Goal: Task Accomplishment & Management: Manage account settings

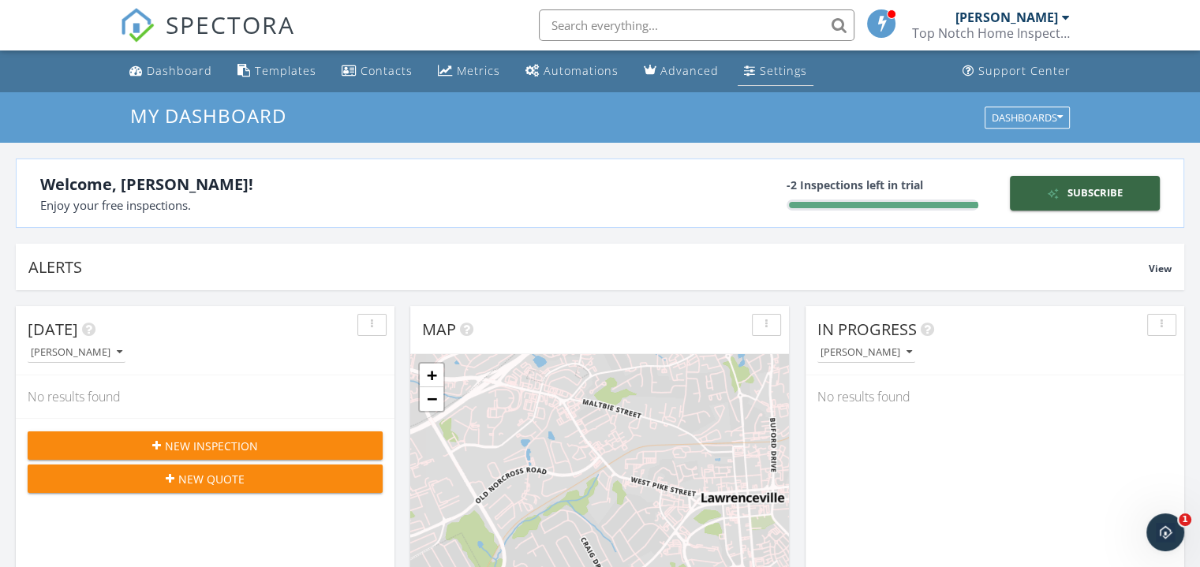
click at [790, 63] on div "Settings" at bounding box center [783, 70] width 47 height 15
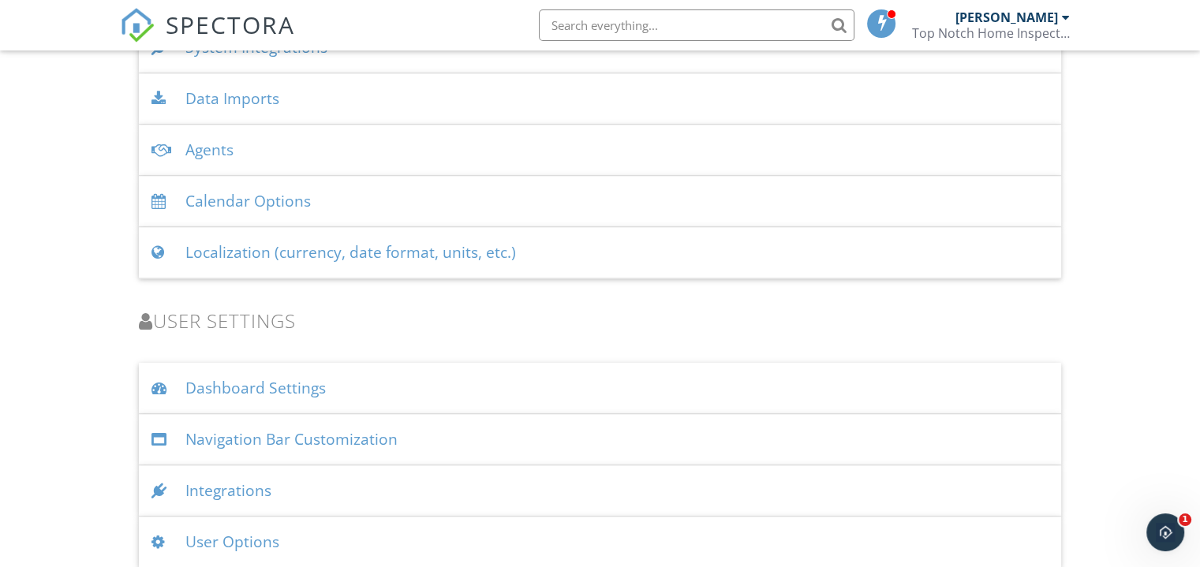
scroll to position [2108, 0]
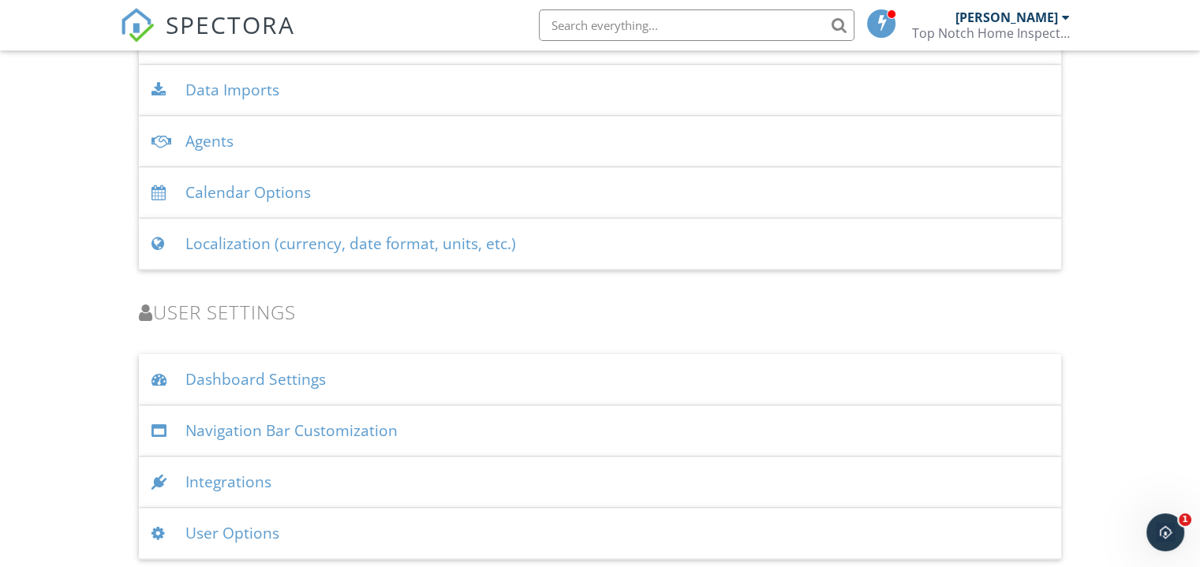
click at [444, 545] on div "User Options" at bounding box center [600, 533] width 922 height 51
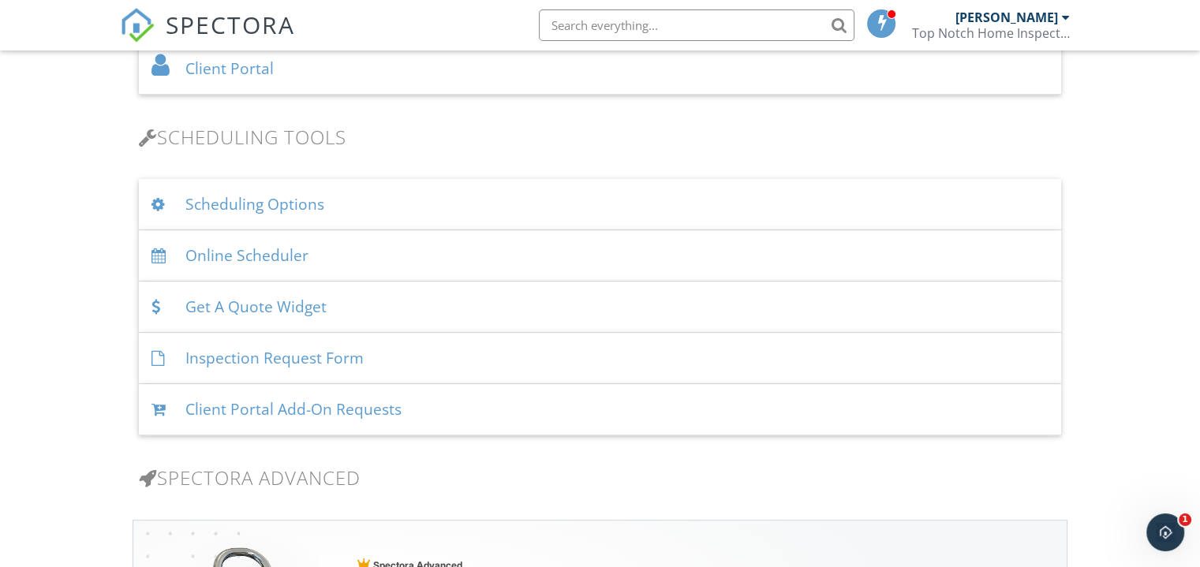
scroll to position [944, 0]
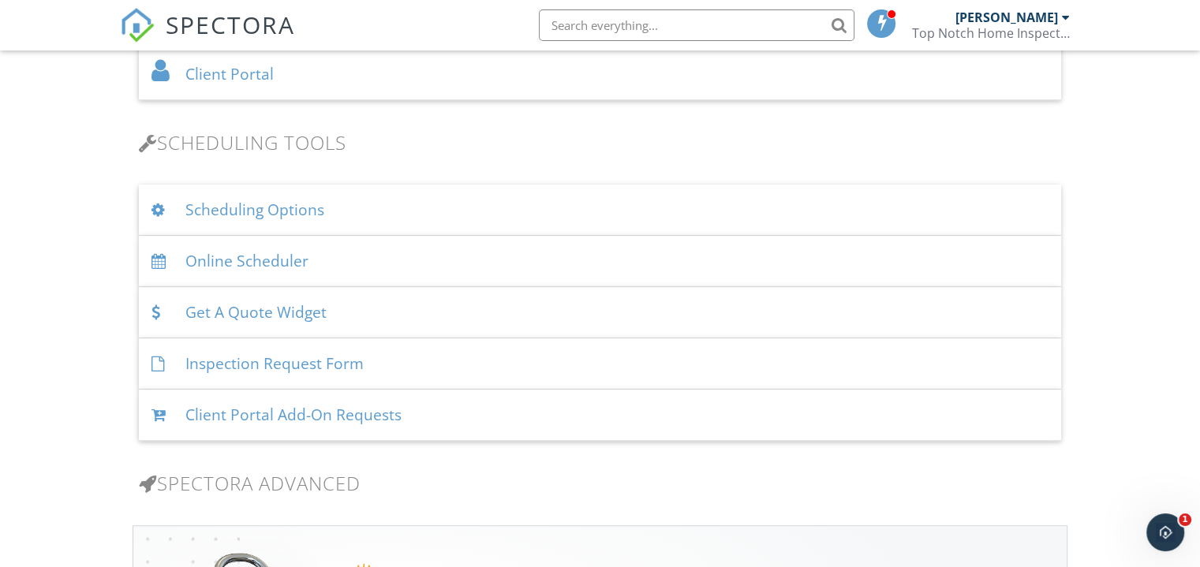
click at [278, 258] on div "Online Scheduler" at bounding box center [600, 261] width 922 height 51
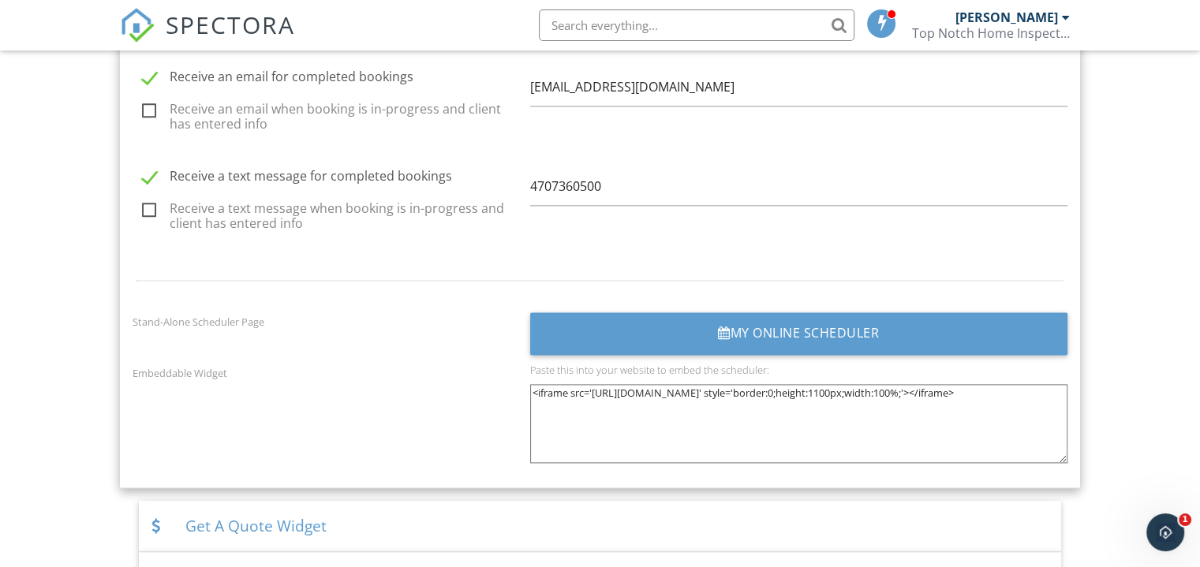
scroll to position [2033, 0]
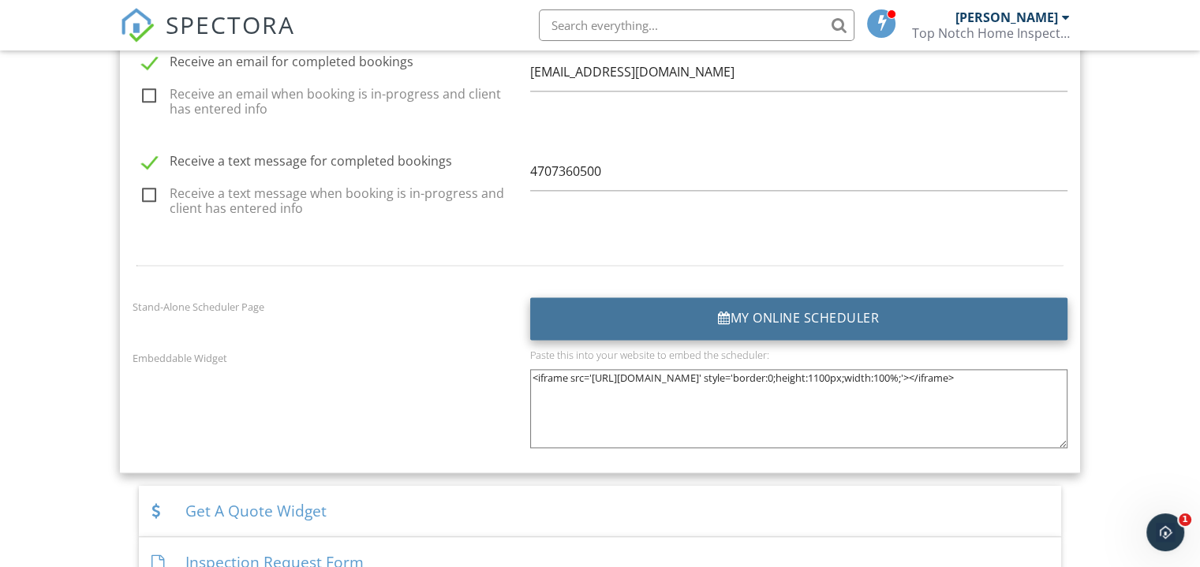
click at [901, 328] on div "My Online Scheduler" at bounding box center [798, 318] width 537 height 43
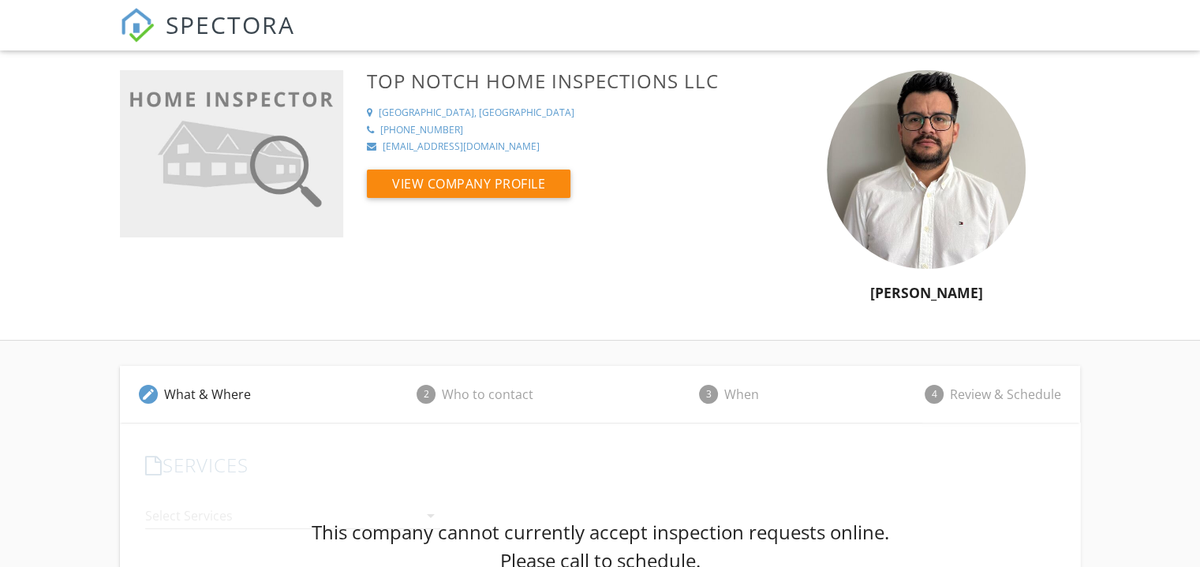
click at [214, 32] on span "SPECTORA" at bounding box center [230, 24] width 129 height 33
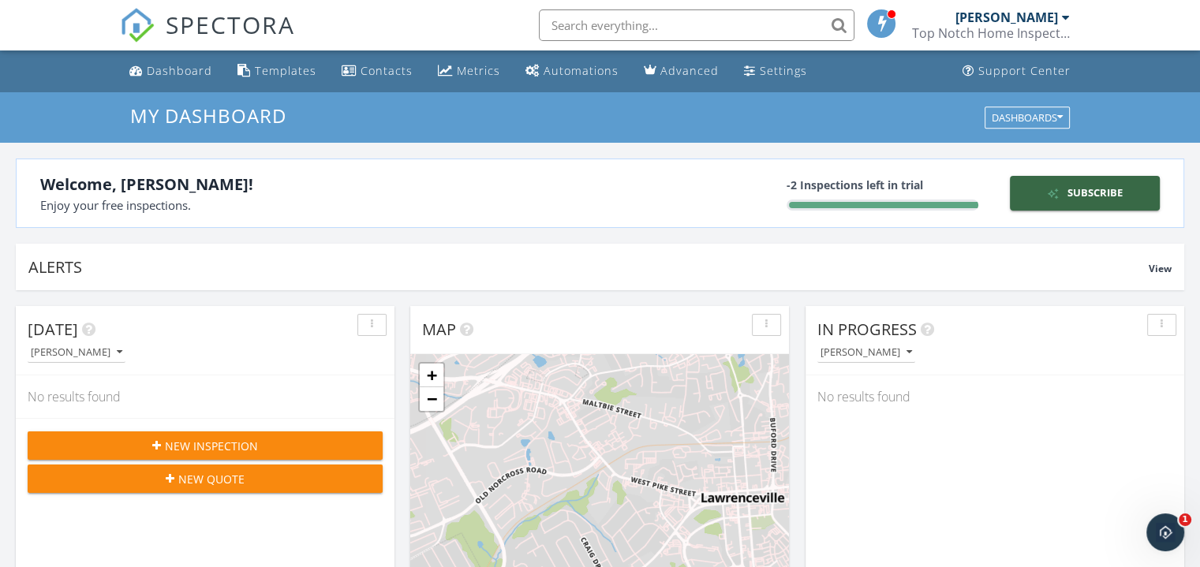
click at [884, 22] on span at bounding box center [882, 23] width 16 height 14
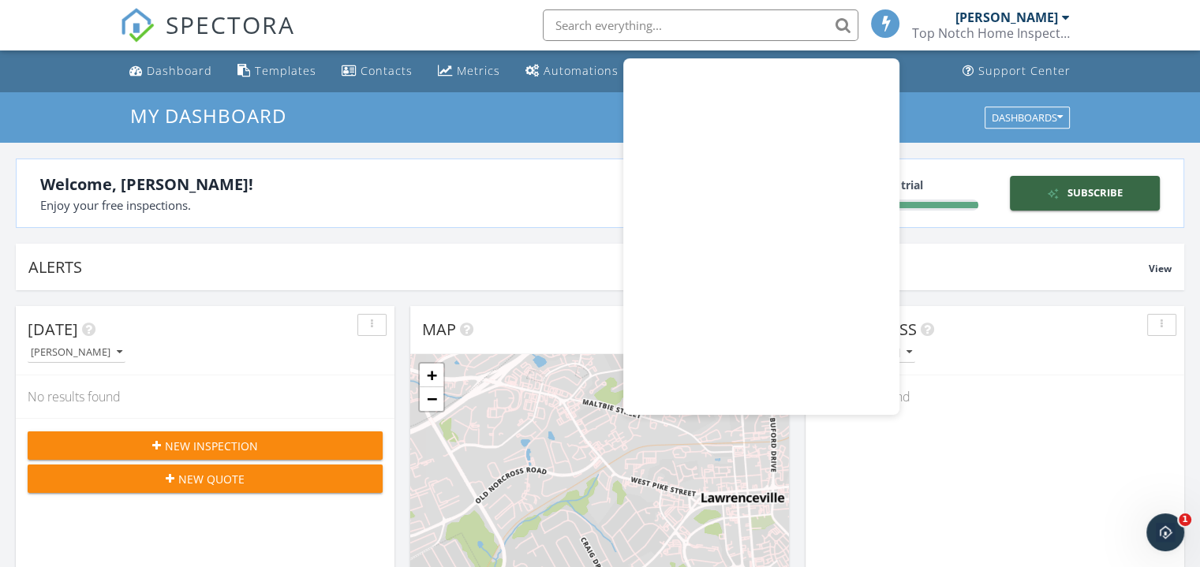
click at [882, 26] on span at bounding box center [886, 23] width 16 height 14
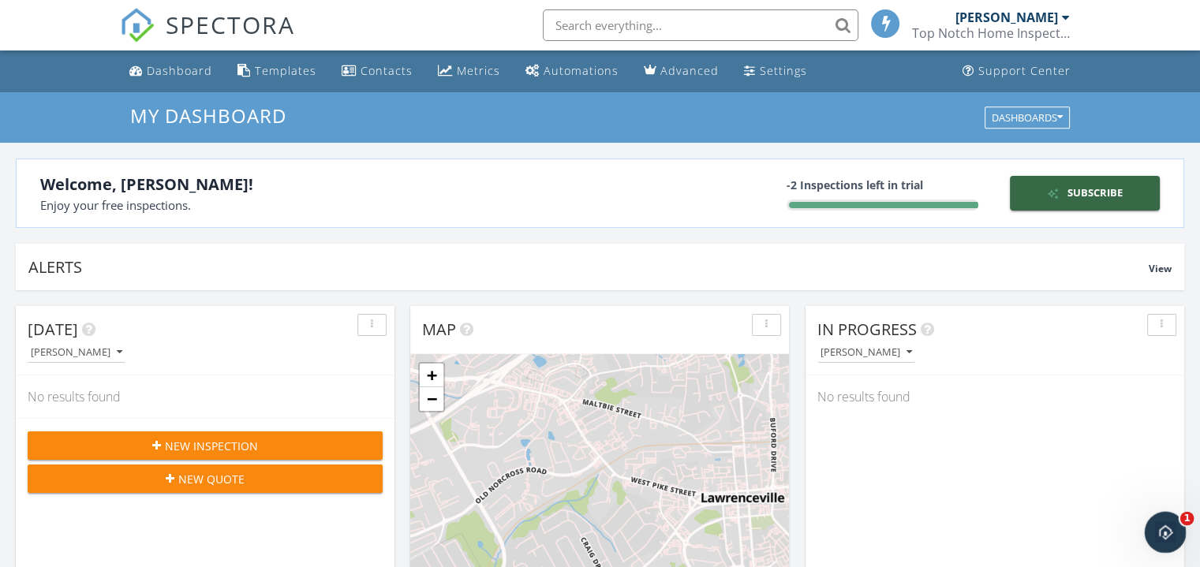
click at [1161, 530] on icon "Abrir Intercom Messenger" at bounding box center [1163, 530] width 26 height 26
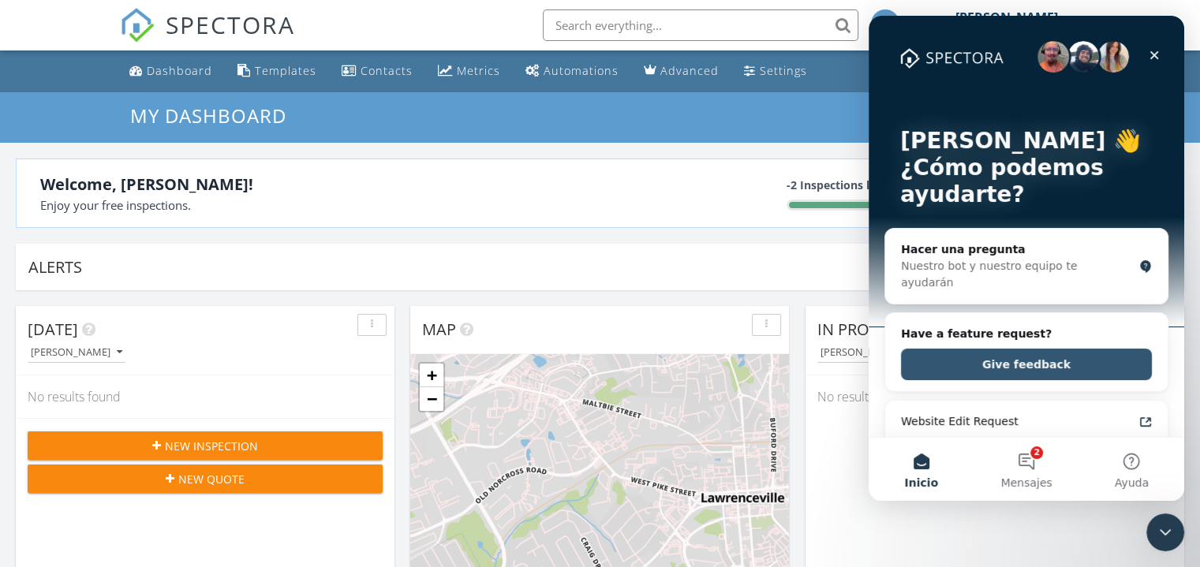
click at [1026, 349] on button "Give feedback" at bounding box center [1026, 365] width 251 height 32
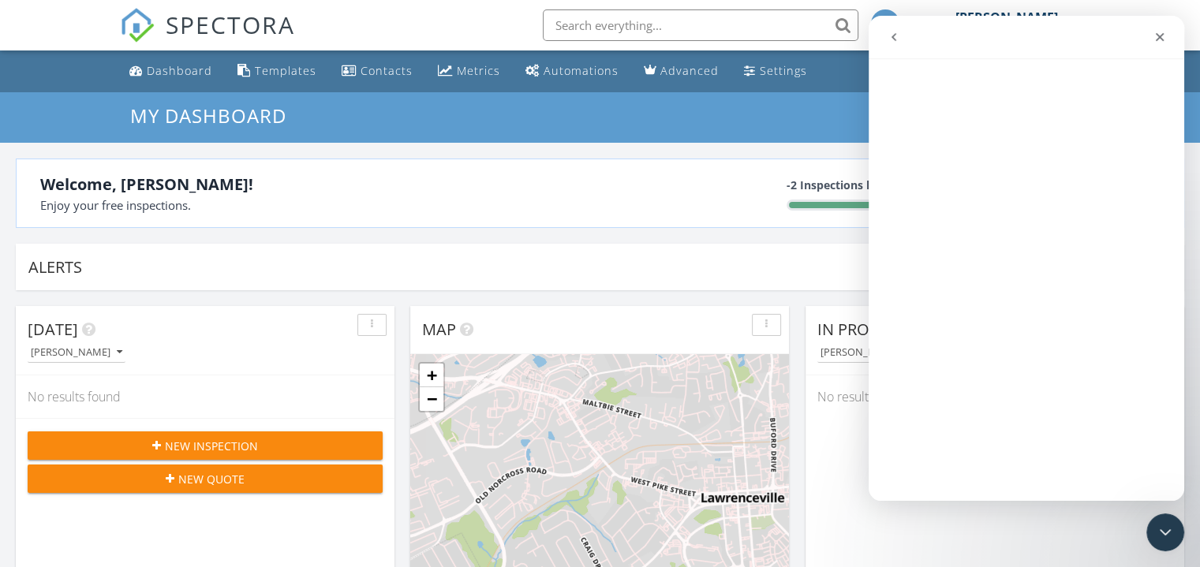
click at [895, 41] on icon "go back" at bounding box center [893, 37] width 13 height 13
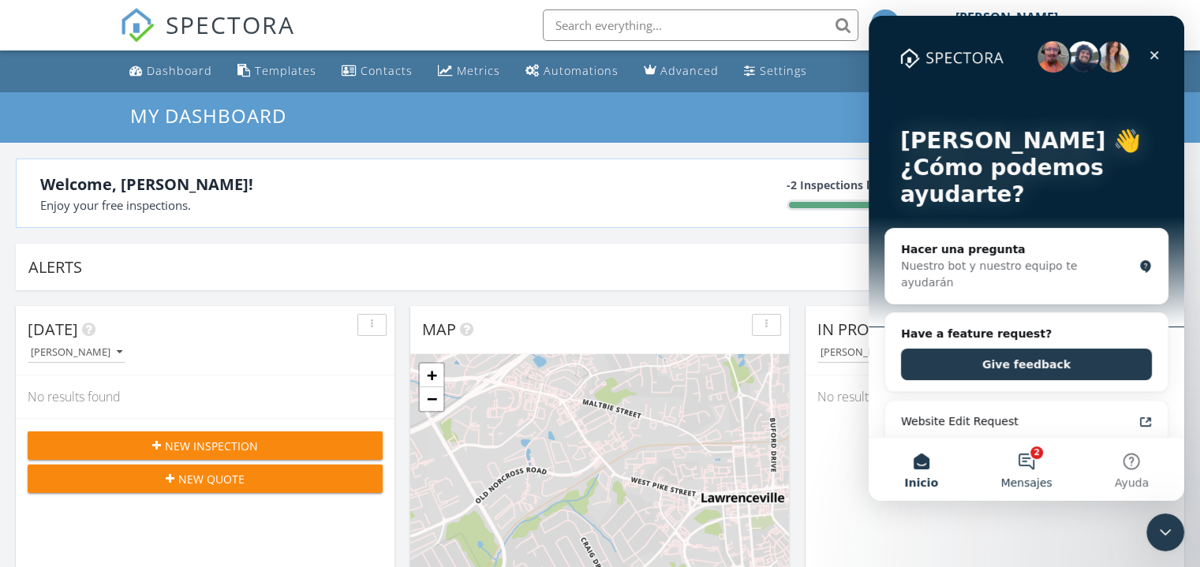
click at [1029, 461] on button "2 Mensajes" at bounding box center [1025, 469] width 105 height 63
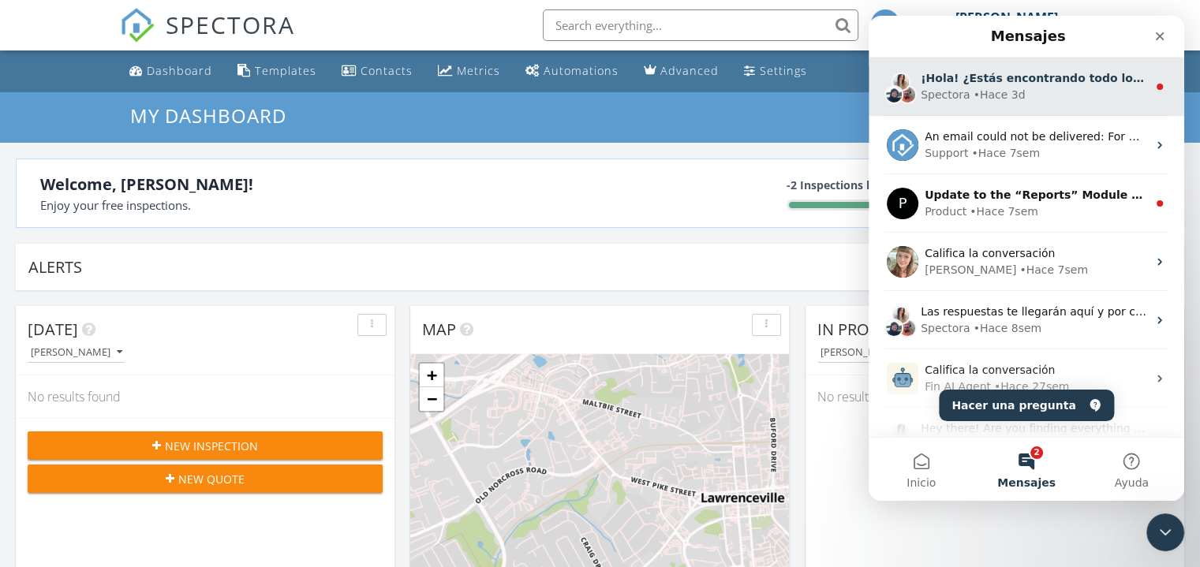
click at [1010, 92] on div "• Hace 3d" at bounding box center [999, 95] width 52 height 17
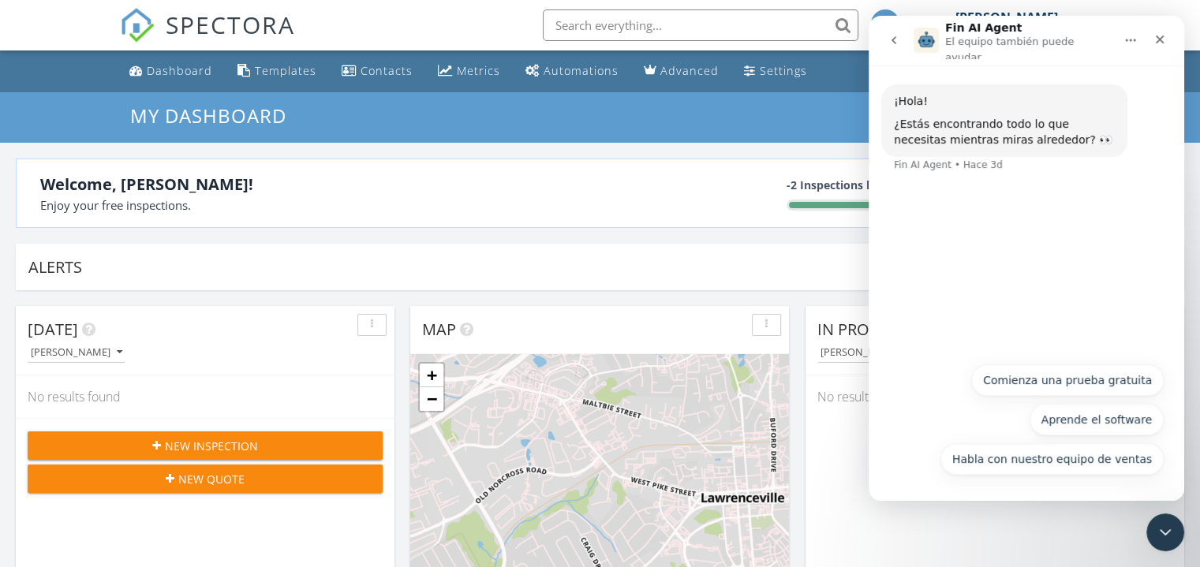
click at [894, 36] on icon "go back" at bounding box center [893, 40] width 13 height 13
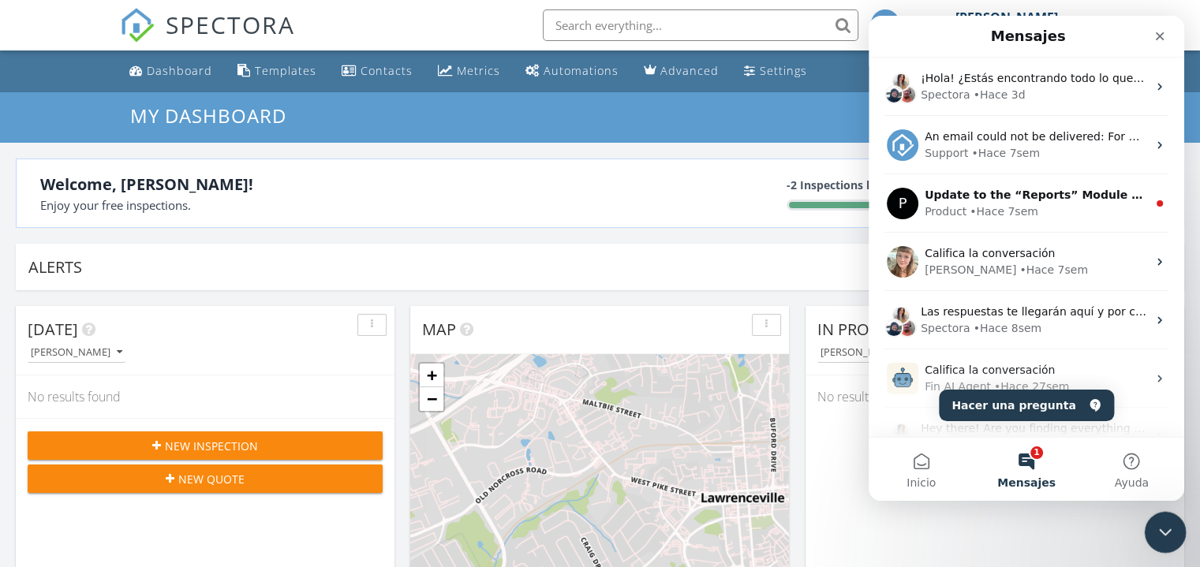
click at [1174, 535] on div "Cerrar Intercom Messenger" at bounding box center [1163, 530] width 38 height 38
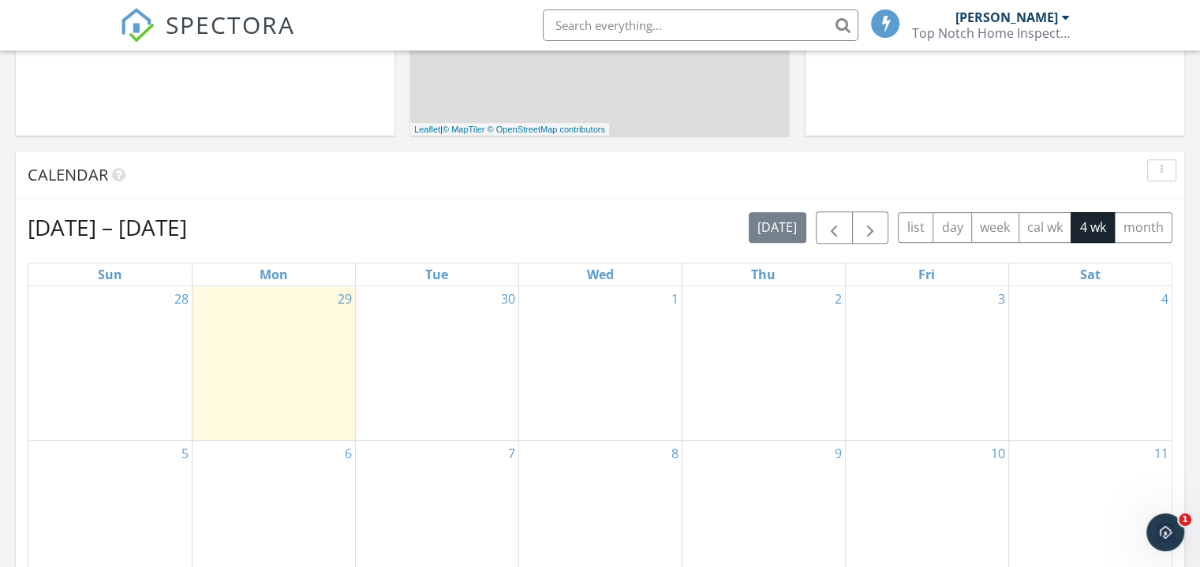
scroll to position [623, 0]
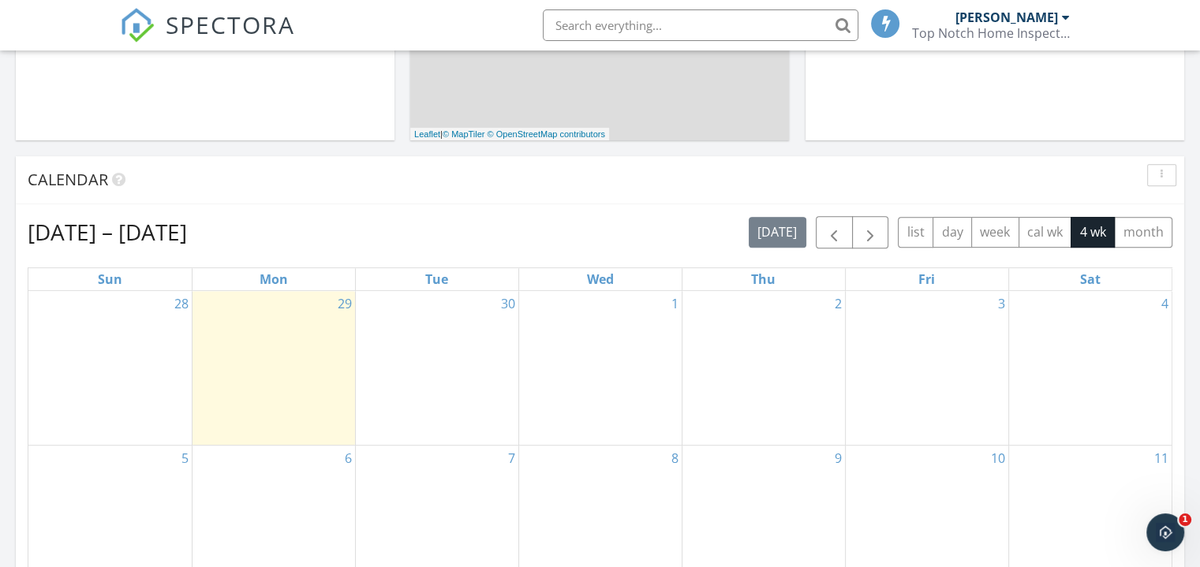
click at [1160, 174] on div "button" at bounding box center [1161, 175] width 15 height 11
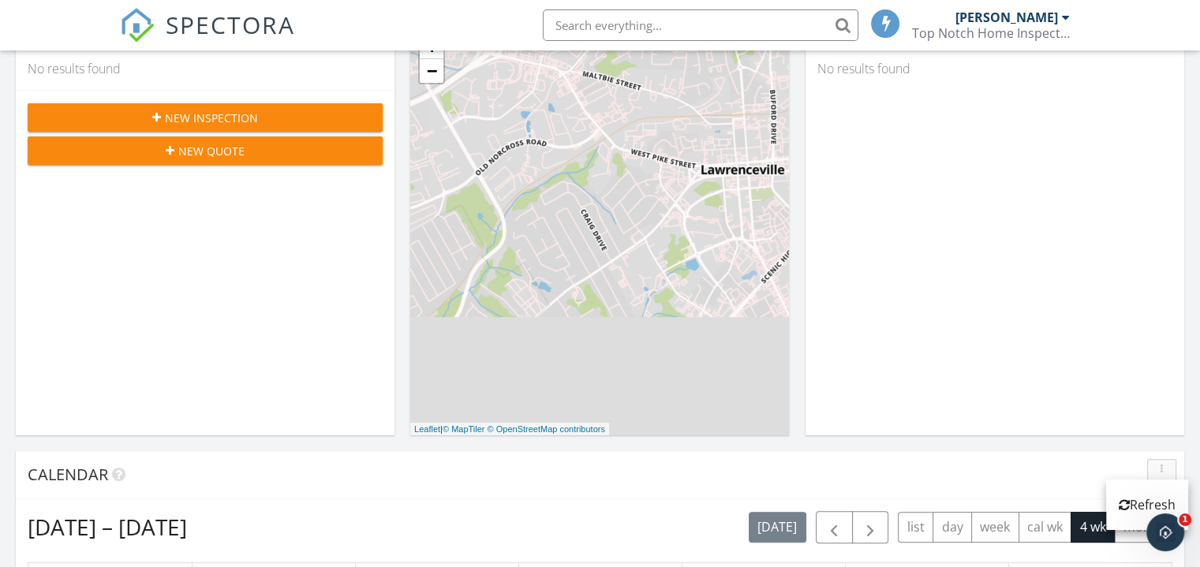
scroll to position [0, 0]
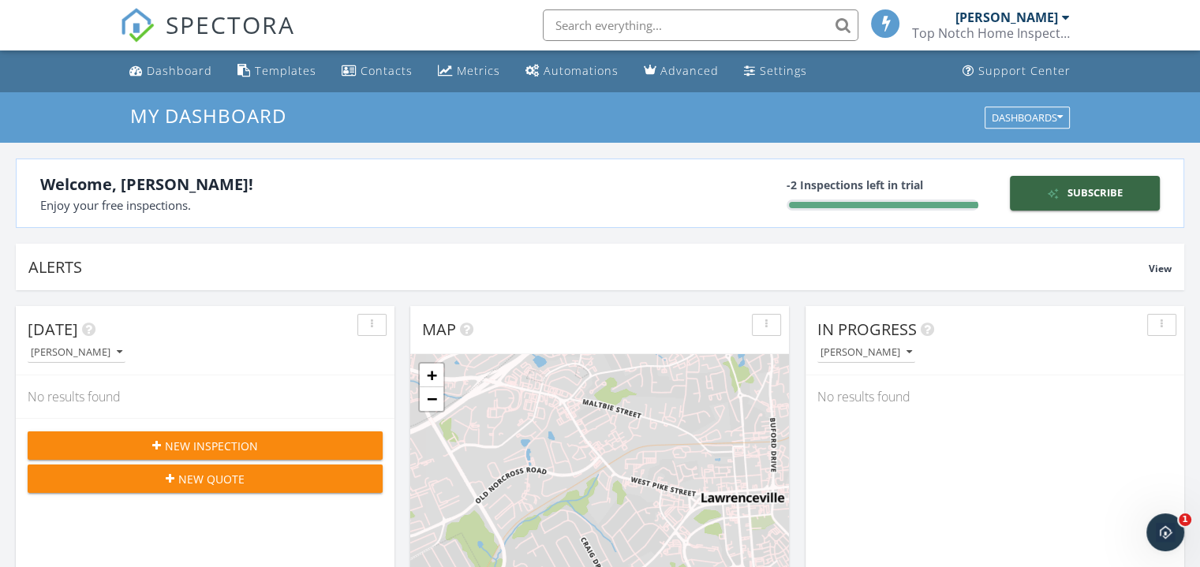
click at [1044, 15] on div "[PERSON_NAME]" at bounding box center [1006, 17] width 103 height 16
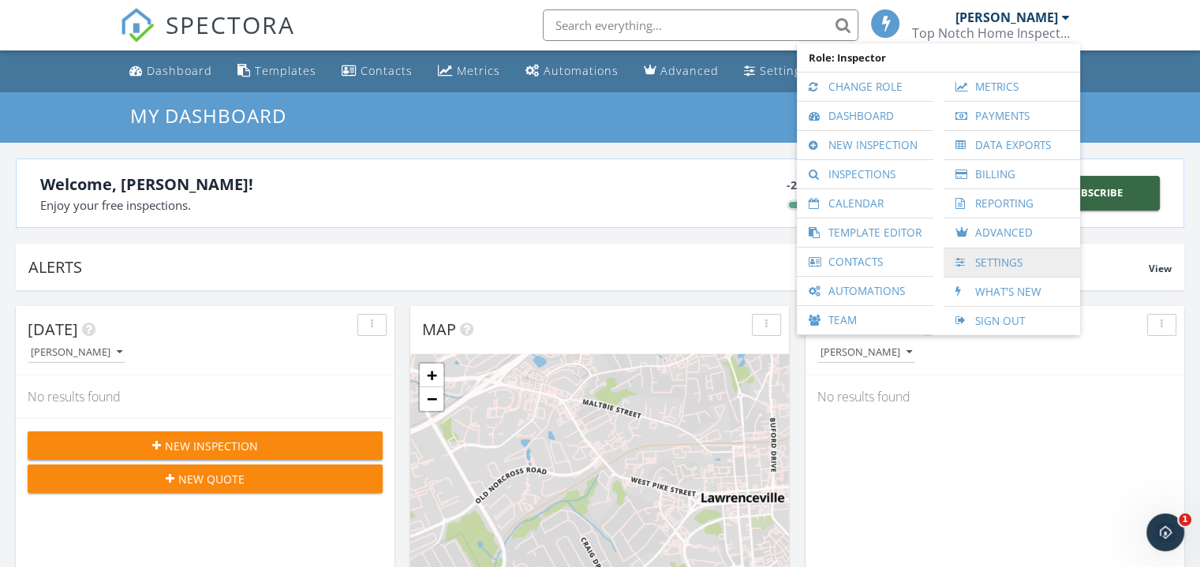
click at [986, 254] on link "Settings" at bounding box center [1011, 262] width 121 height 28
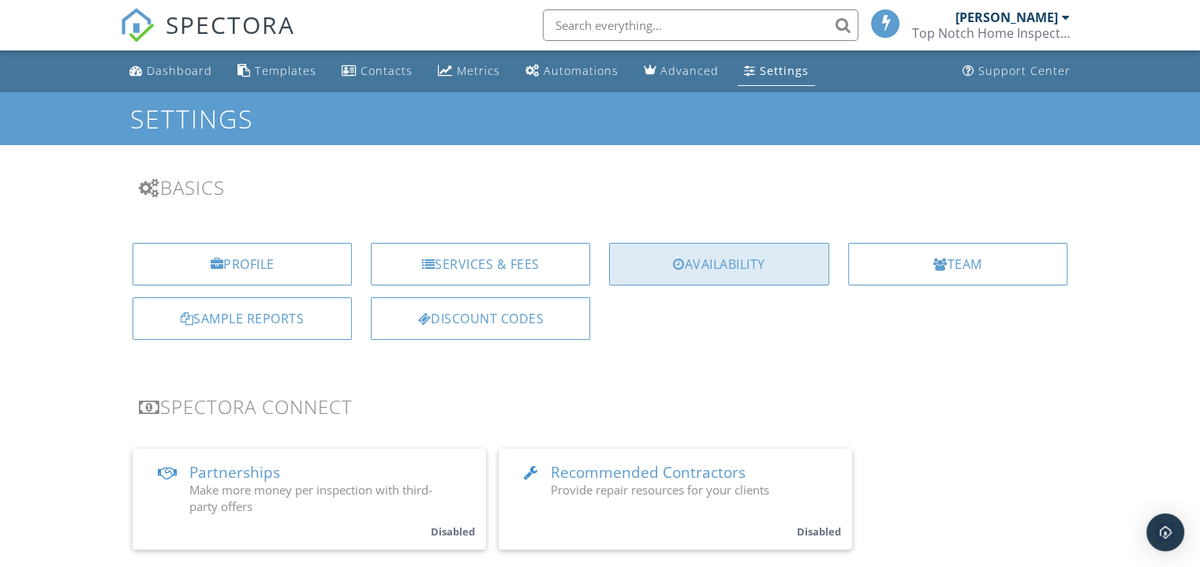
click at [754, 257] on div "Availability" at bounding box center [718, 264] width 219 height 43
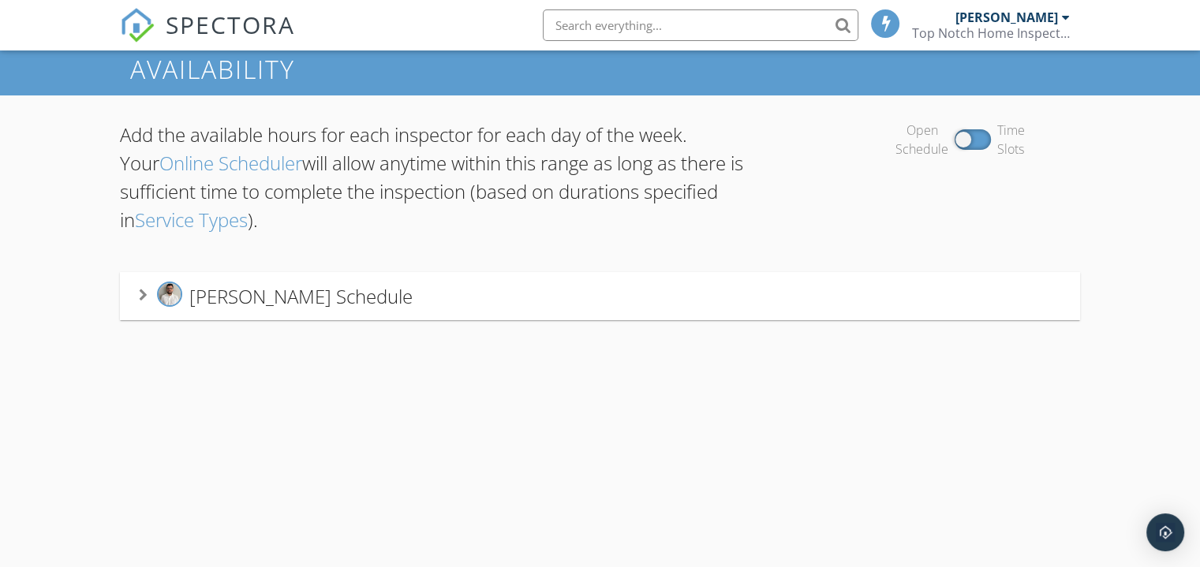
scroll to position [91, 0]
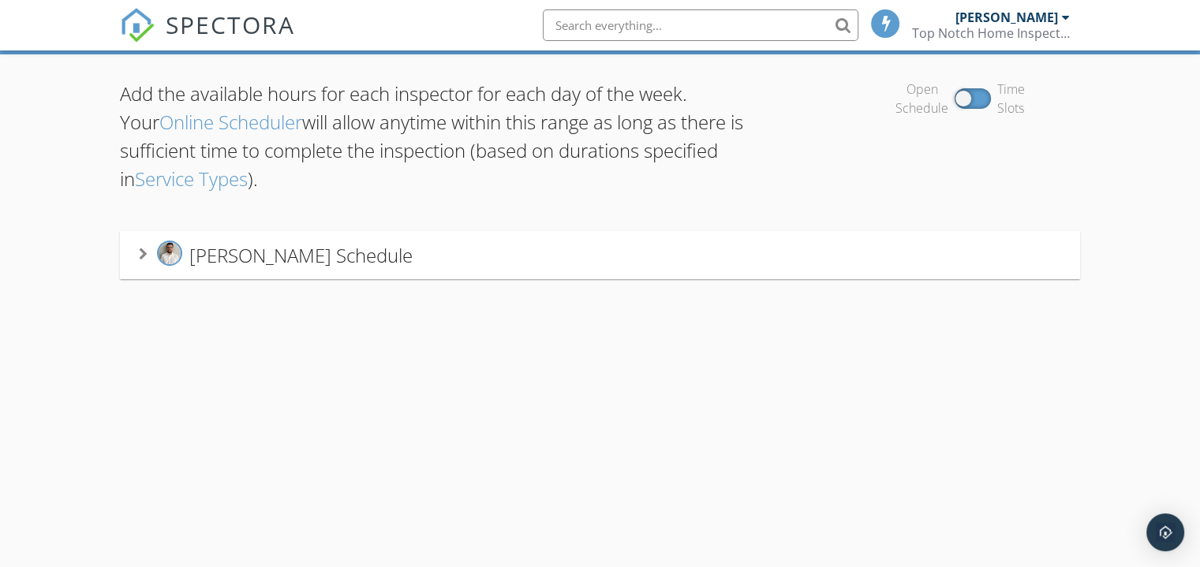
click at [302, 263] on span "[PERSON_NAME] Schedule" at bounding box center [300, 255] width 223 height 26
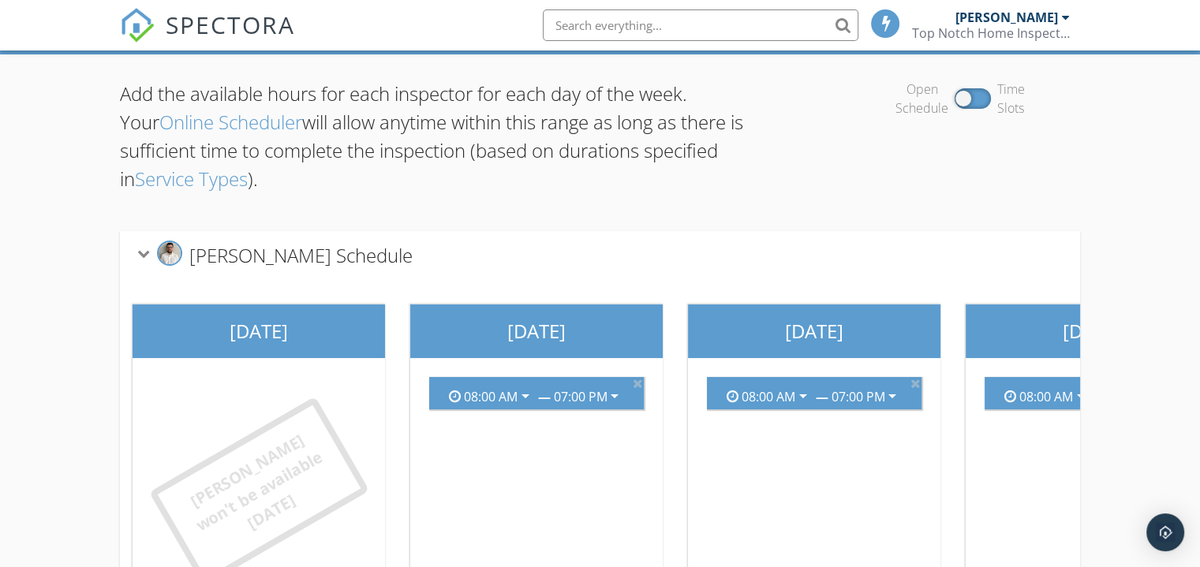
click at [1199, 185] on div "Add the available hours for each inspector for each day of the week. Your Onlin…" at bounding box center [600, 389] width 1200 height 670
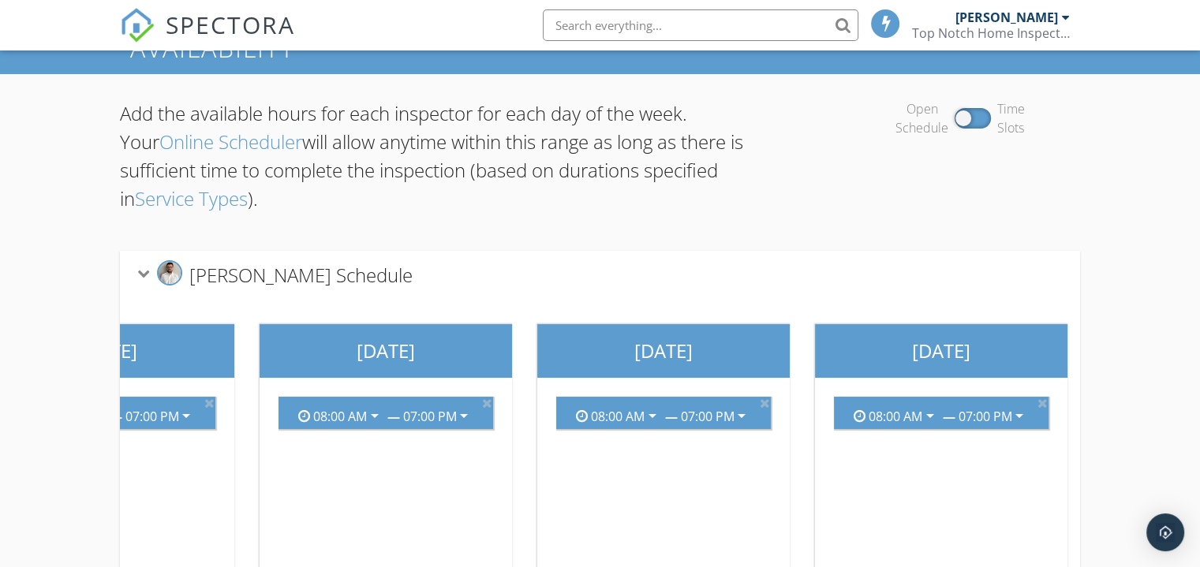
scroll to position [69, 0]
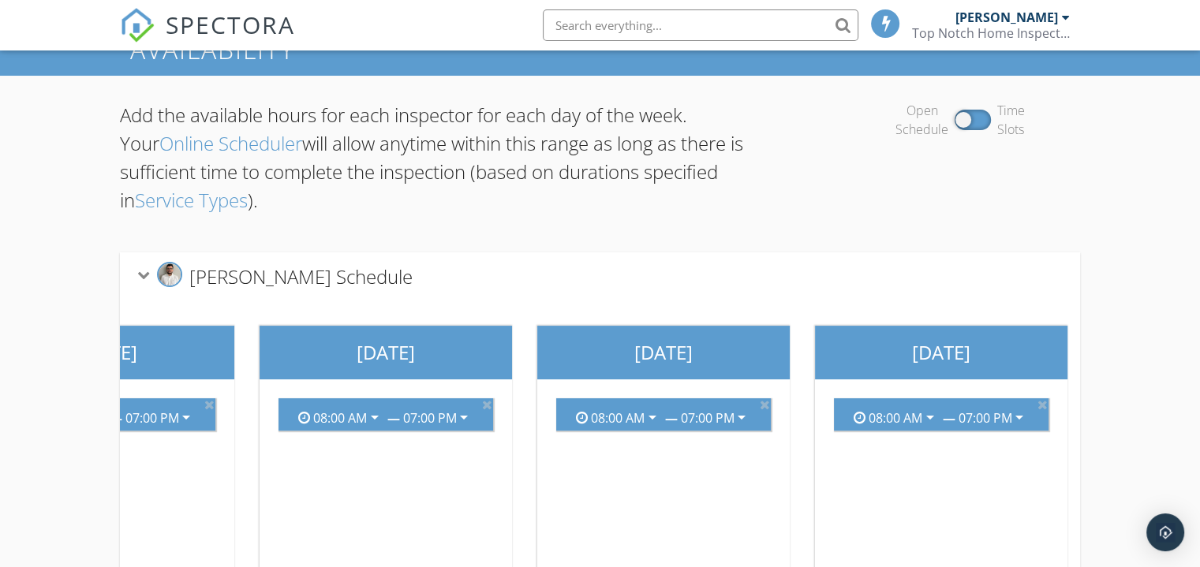
click at [192, 139] on link "Online Scheduler" at bounding box center [230, 143] width 143 height 26
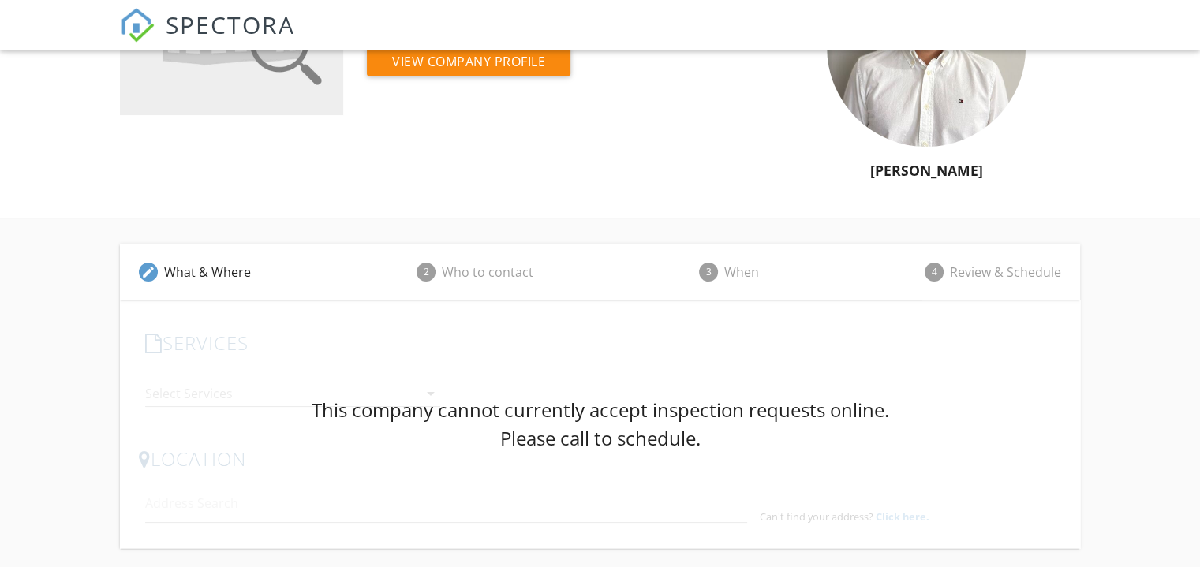
scroll to position [128, 0]
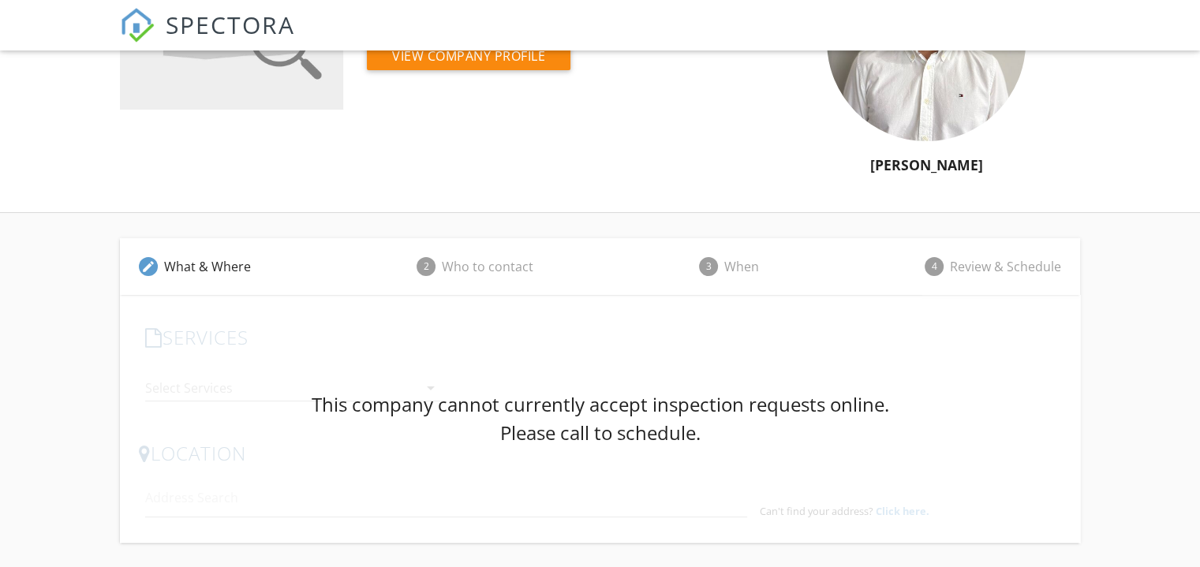
click at [213, 13] on span "SPECTORA" at bounding box center [230, 24] width 129 height 33
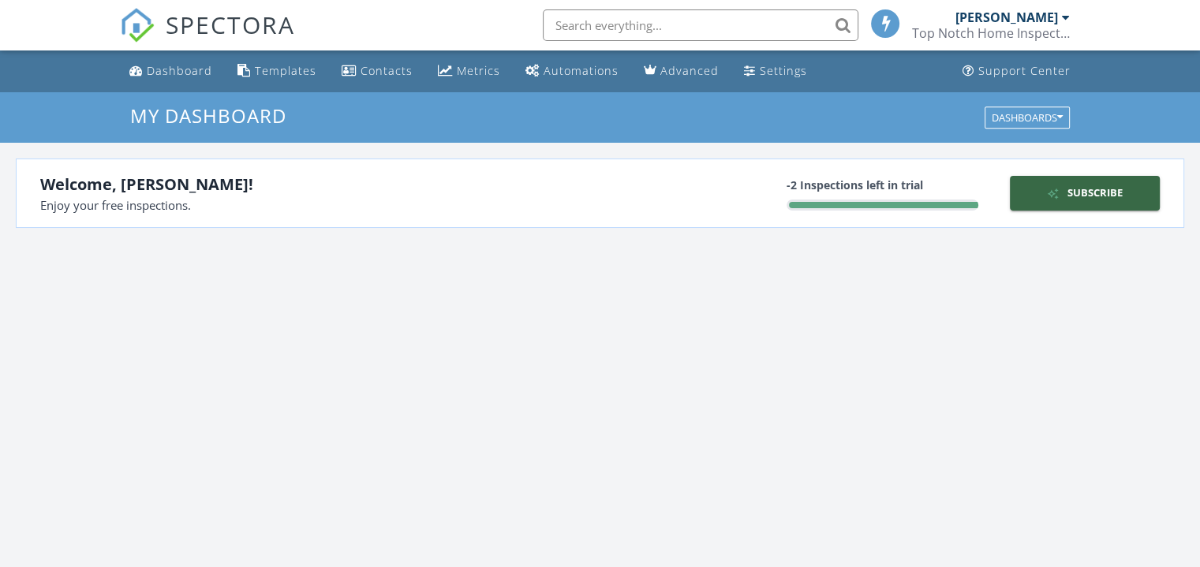
scroll to position [1459, 1224]
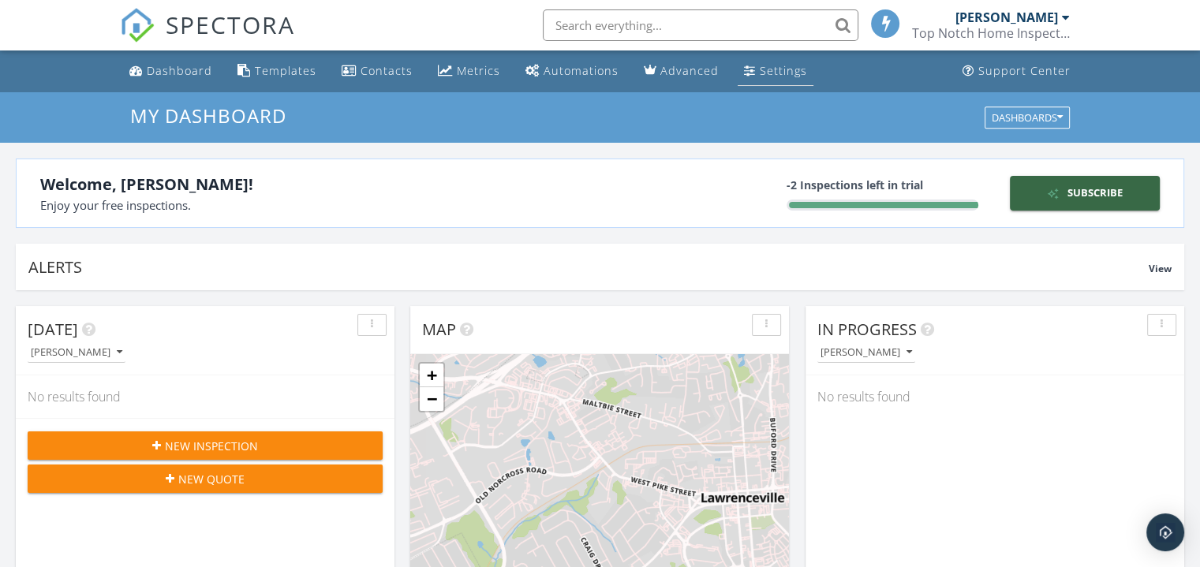
click at [771, 77] on div "Settings" at bounding box center [783, 70] width 47 height 15
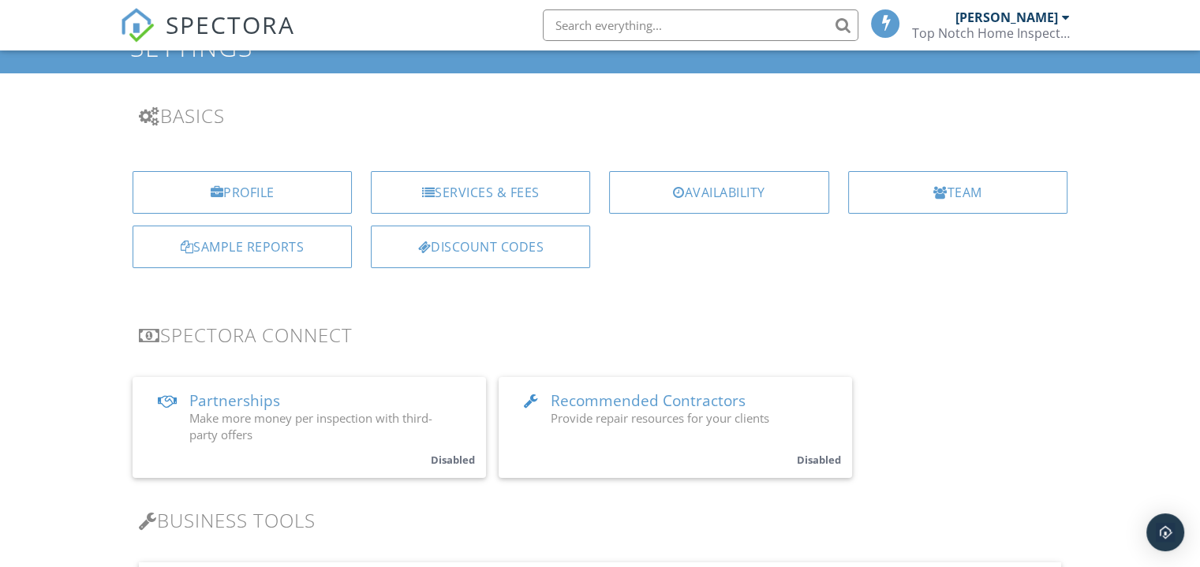
scroll to position [8, 0]
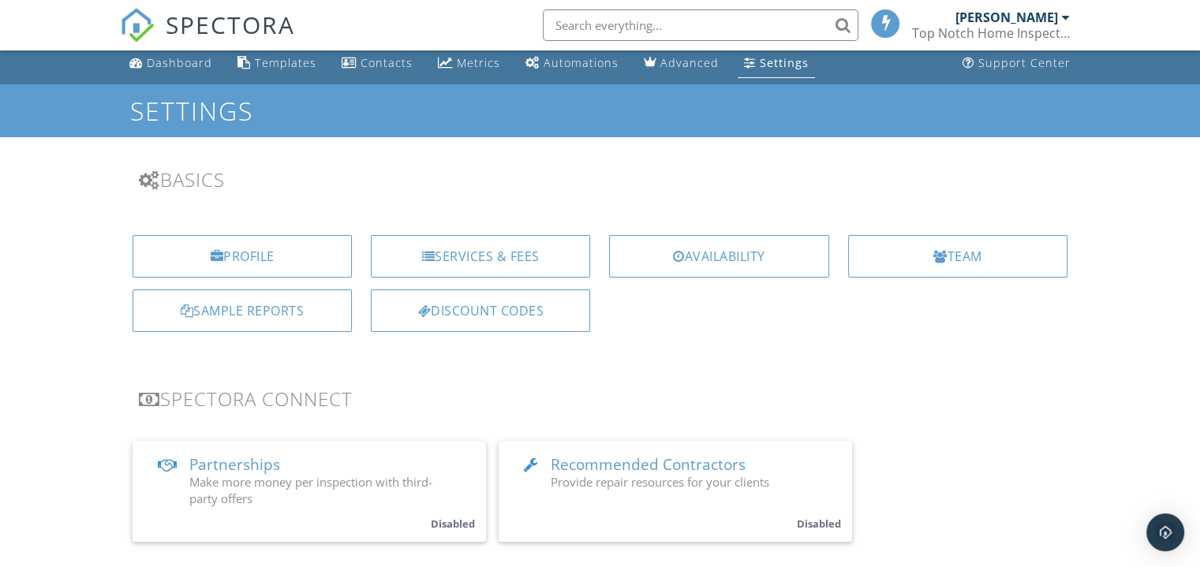
click at [1052, 29] on div "Top Notch Home Inspections LLC" at bounding box center [991, 33] width 158 height 16
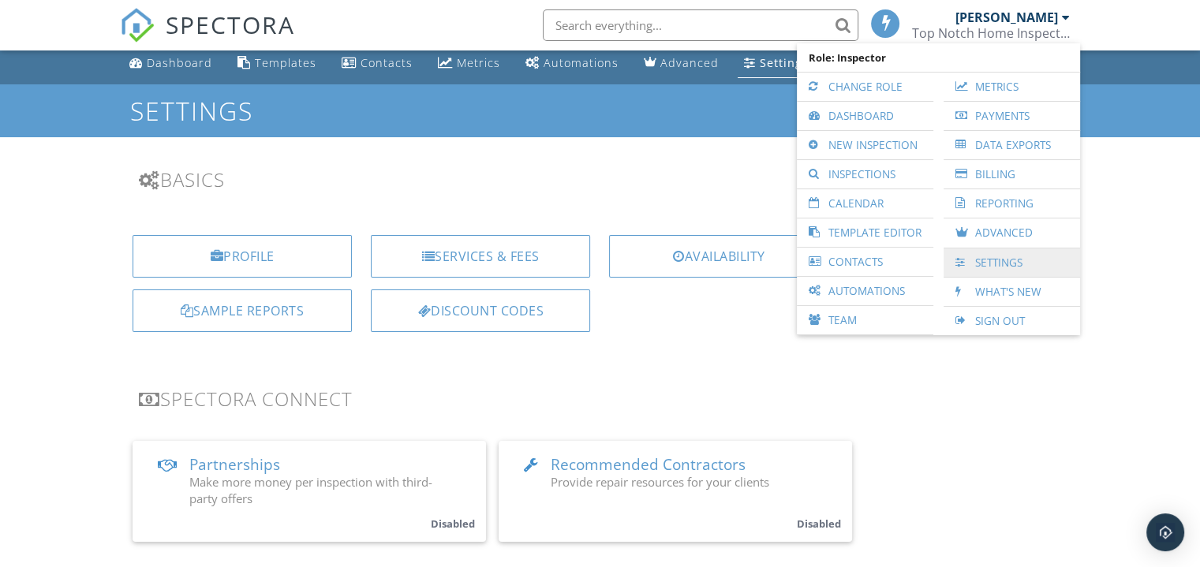
click at [991, 265] on link "Settings" at bounding box center [1011, 262] width 121 height 28
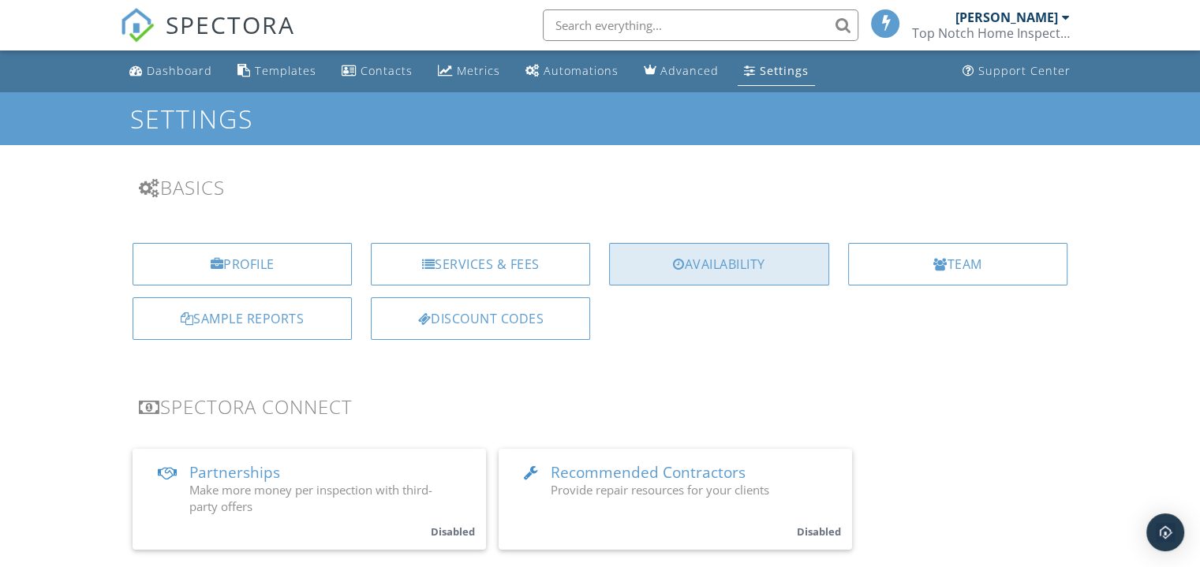
click at [757, 274] on div "Availability" at bounding box center [718, 264] width 219 height 43
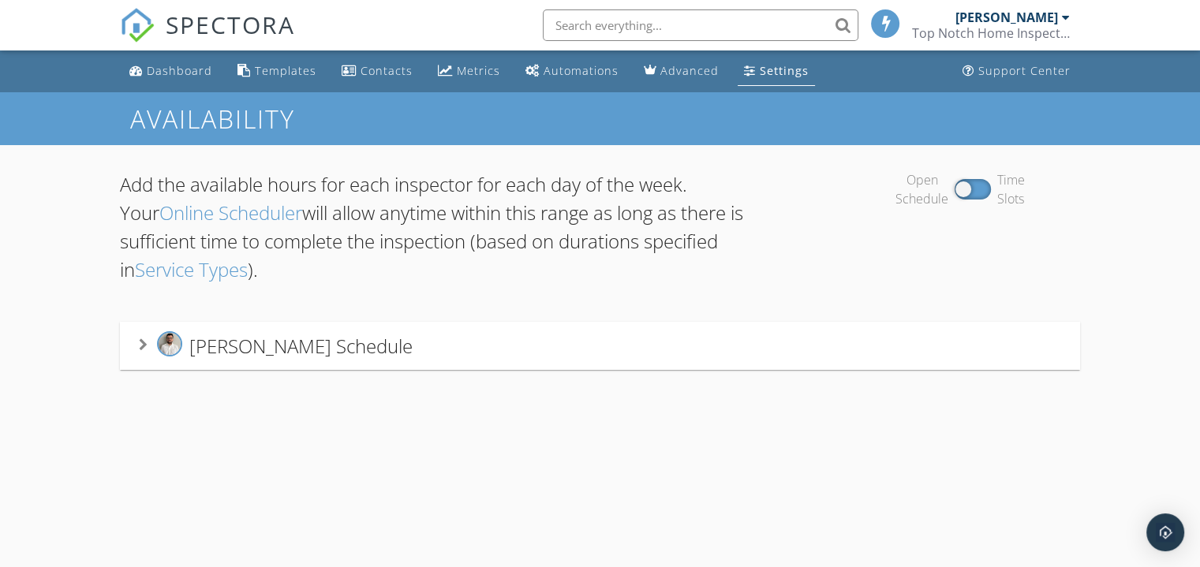
click at [481, 338] on div "[PERSON_NAME] Schedule" at bounding box center [600, 345] width 922 height 29
